Goal: Information Seeking & Learning: Learn about a topic

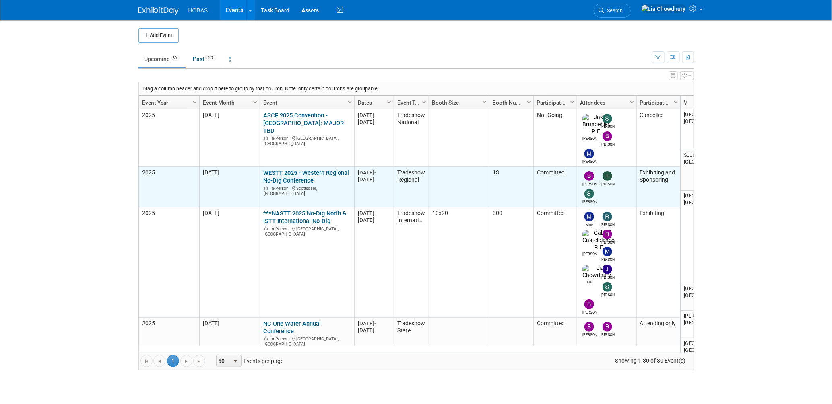
click at [292, 169] on link "WESTT 2025 - Western Regional No-Dig Conference" at bounding box center [306, 176] width 86 height 15
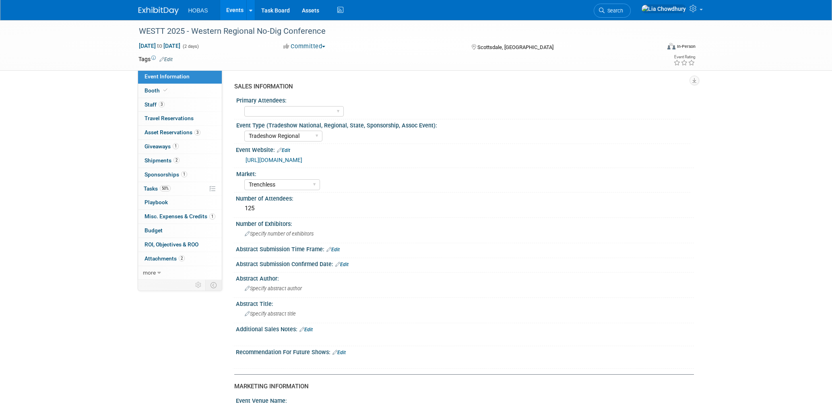
select select "Tradeshow Regional"
select select "Trenchless"
select select "Exhibiting and Sponsoring"
click at [166, 146] on span "Giveaways 1" at bounding box center [161, 146] width 34 height 6
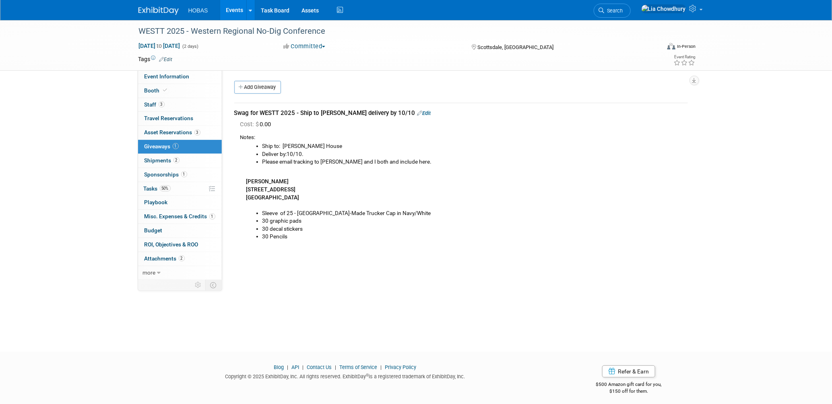
click at [241, 9] on link "Events" at bounding box center [234, 10] width 29 height 20
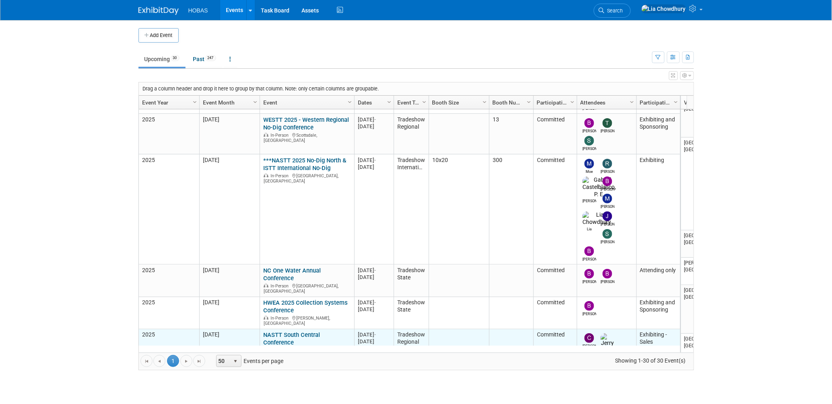
scroll to position [160, 0]
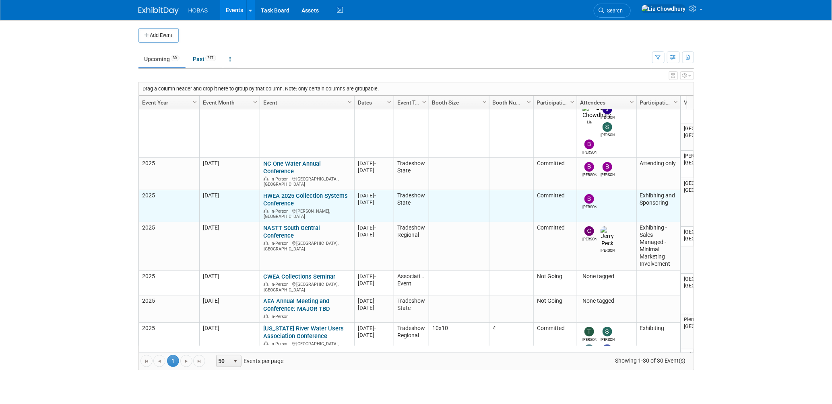
click at [279, 192] on link "HWEA 2025 Collection Systems Conference" at bounding box center [305, 199] width 85 height 15
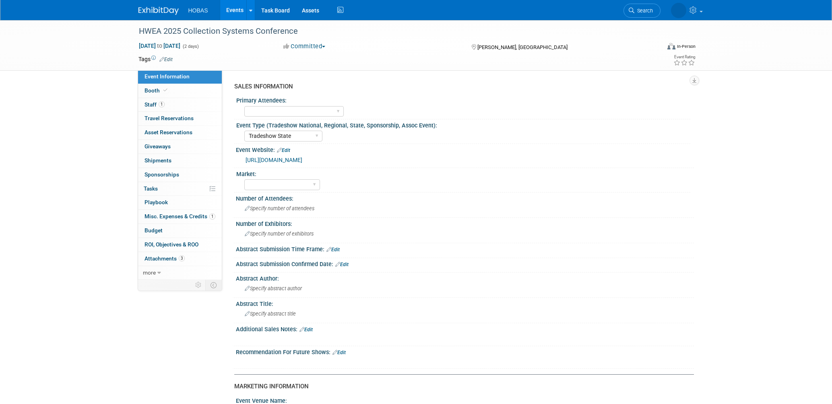
select select "Tradeshow State"
select select "Exhibiting and Sponsoring"
click at [152, 148] on span "Giveaways 0" at bounding box center [157, 146] width 26 height 6
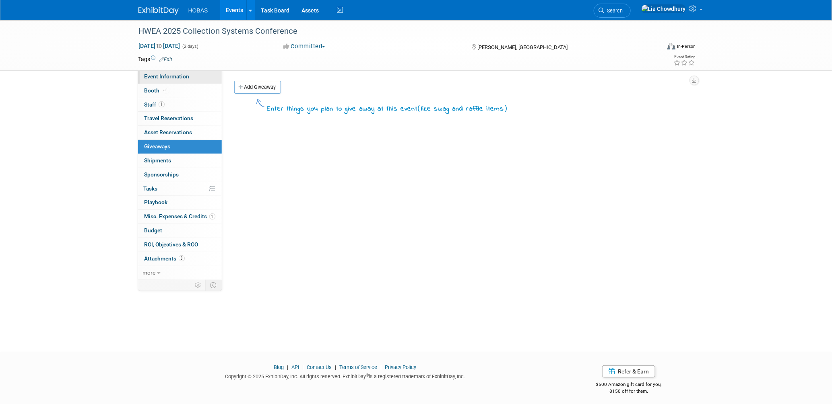
click at [152, 72] on link "Event Information" at bounding box center [180, 77] width 84 height 14
select select "Tradeshow State"
select select "Exhibiting and Sponsoring"
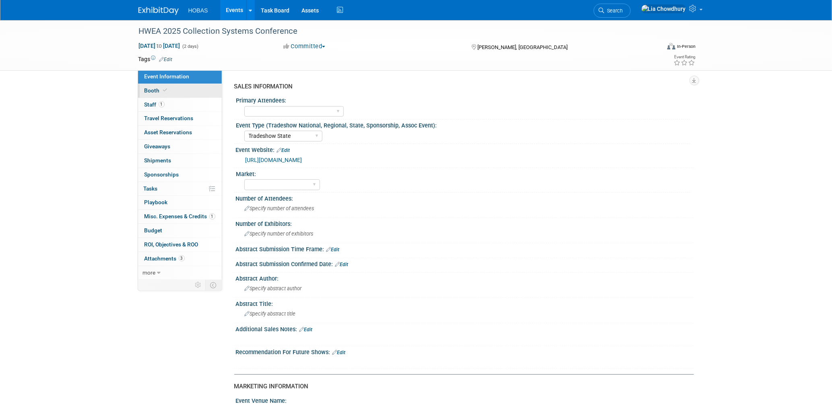
click at [159, 84] on link "Booth" at bounding box center [180, 91] width 84 height 14
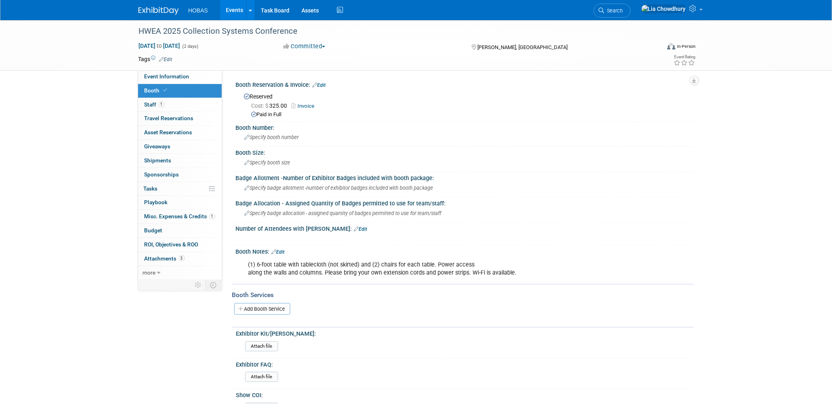
click at [234, 3] on link "Events" at bounding box center [234, 10] width 29 height 20
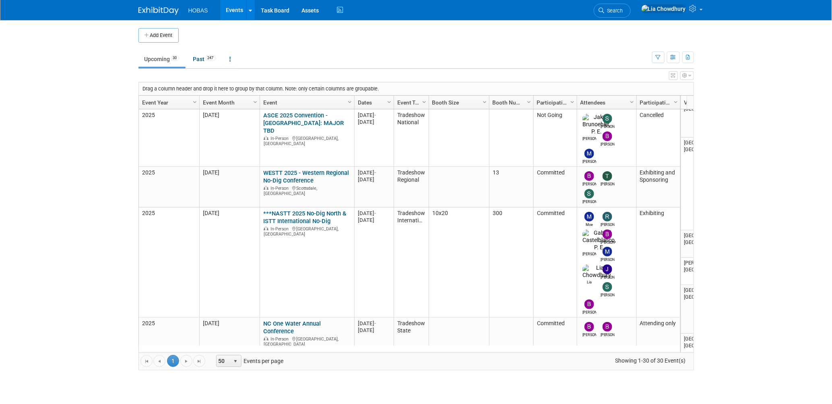
scroll to position [53, 0]
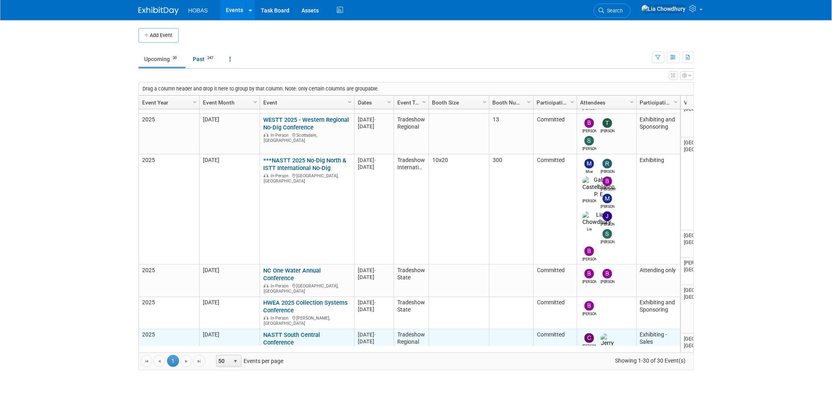
click at [304, 332] on link "NASTT South Central Conference" at bounding box center [291, 339] width 57 height 15
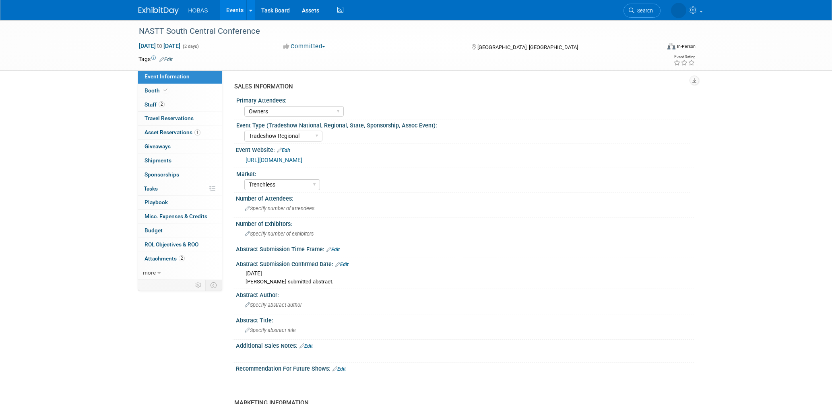
select select "Owners"
select select "Tradeshow Regional"
select select "Trenchless"
select select "Exhibiting - Sales Managed - Minimal Marketing Involvement"
click at [171, 136] on link "1 Asset Reservations 1" at bounding box center [180, 133] width 84 height 14
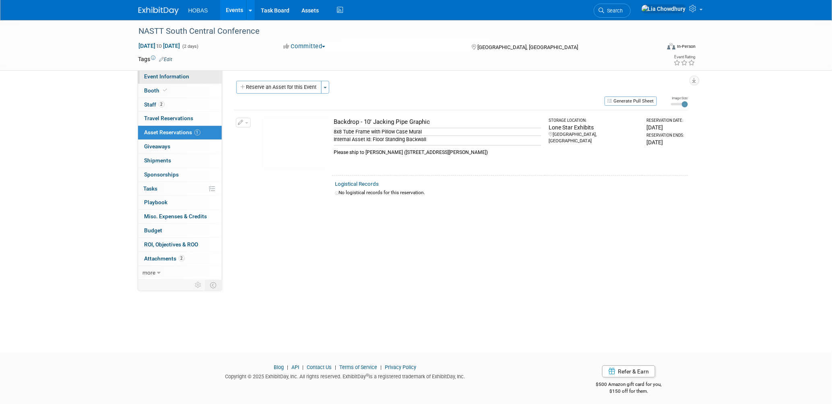
click at [155, 74] on span "Event Information" at bounding box center [166, 76] width 45 height 6
select select "Owners"
select select "Tradeshow Regional"
select select "Trenchless"
select select "Exhibiting - Sales Managed - Minimal Marketing Involvement"
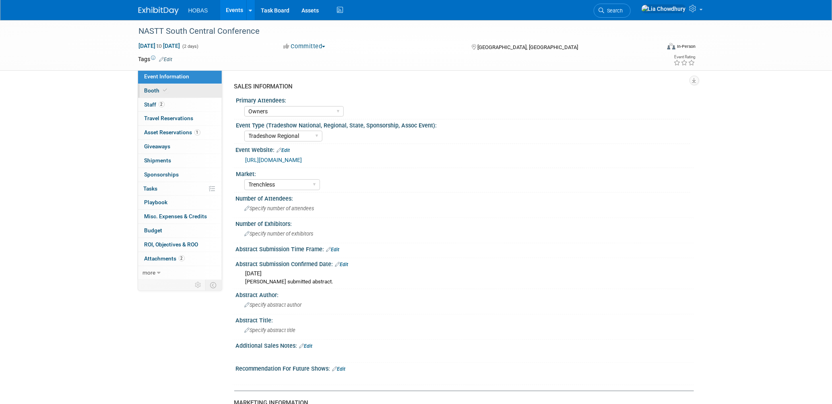
click at [151, 94] on link "Booth" at bounding box center [180, 91] width 84 height 14
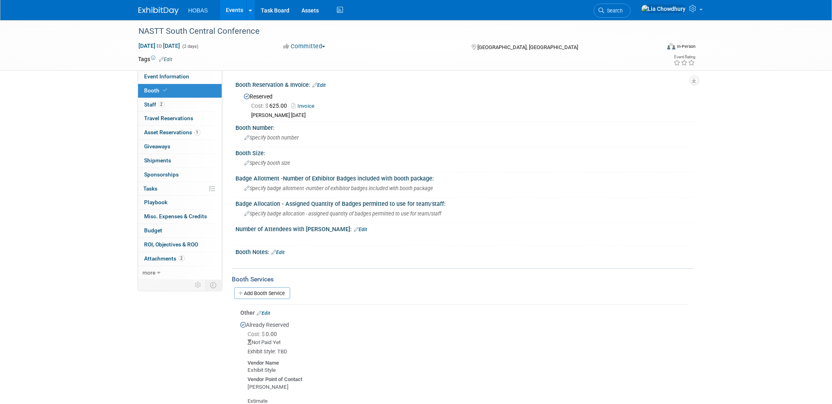
click at [301, 105] on link "Invoice" at bounding box center [305, 106] width 27 height 6
click at [233, 8] on link "Events" at bounding box center [234, 10] width 29 height 20
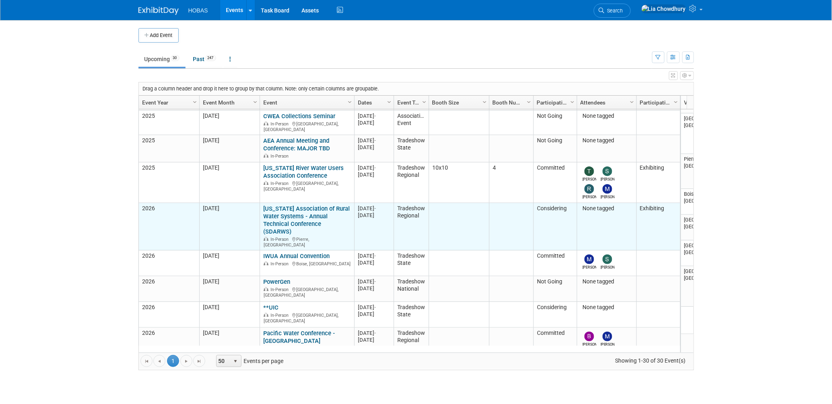
scroll to position [267, 0]
